Goal: Find specific page/section: Find specific page/section

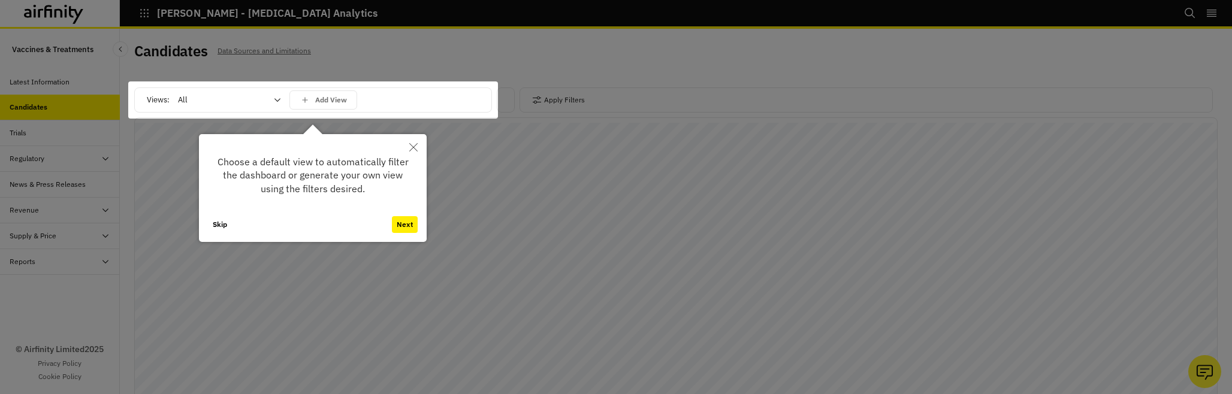
click at [221, 226] on button "Skip" at bounding box center [220, 224] width 24 height 17
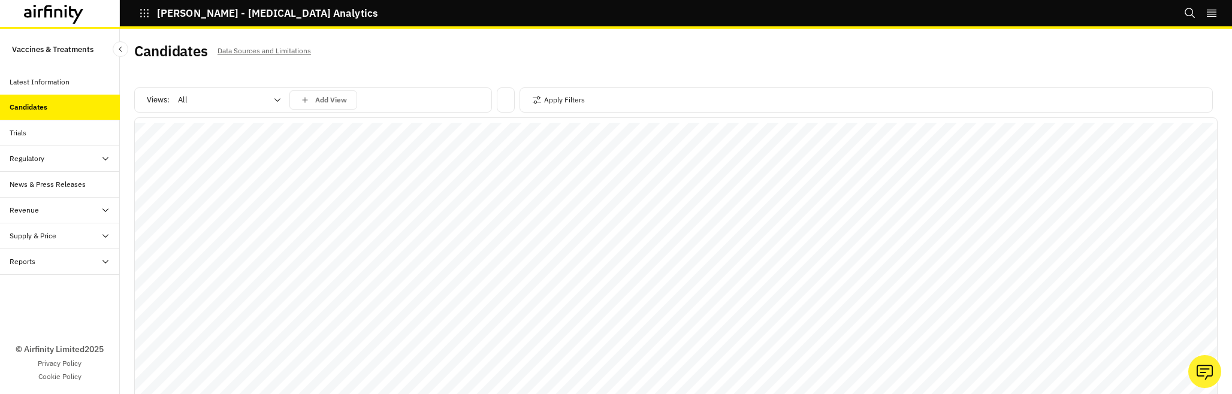
click at [227, 102] on div at bounding box center [222, 100] width 89 height 14
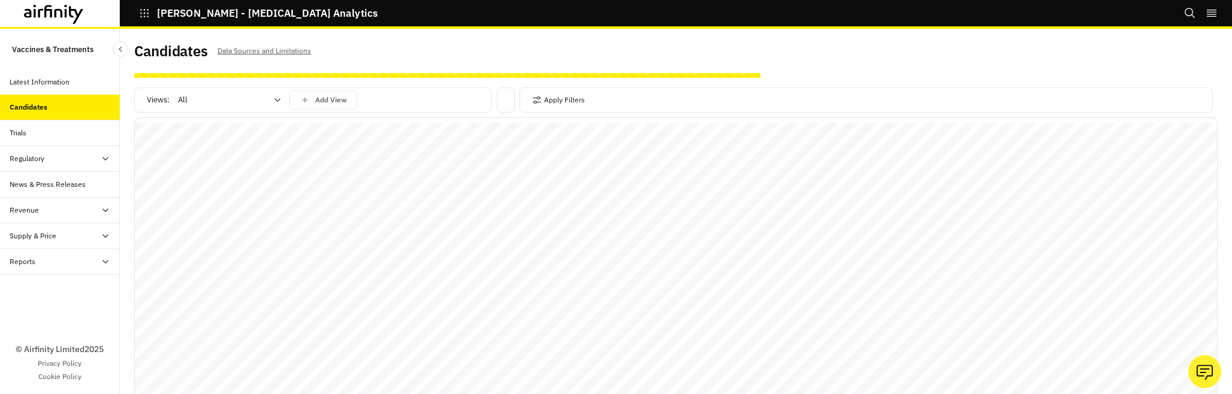
click at [260, 105] on div at bounding box center [222, 100] width 89 height 14
click at [224, 100] on div at bounding box center [222, 100] width 89 height 14
click at [218, 152] on p "All including Respiratory Viruses" at bounding box center [237, 152] width 116 height 12
